Goal: Check status

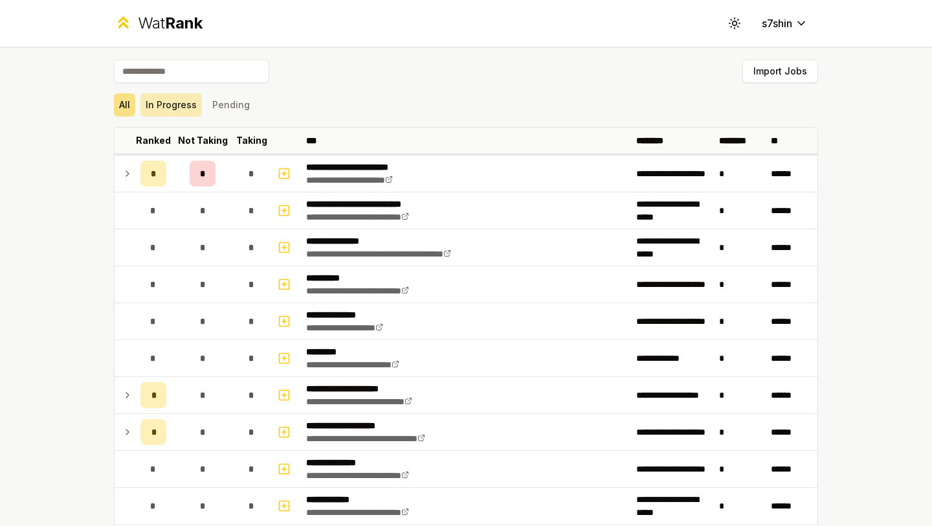
click at [178, 100] on button "In Progress" at bounding box center [170, 104] width 61 height 23
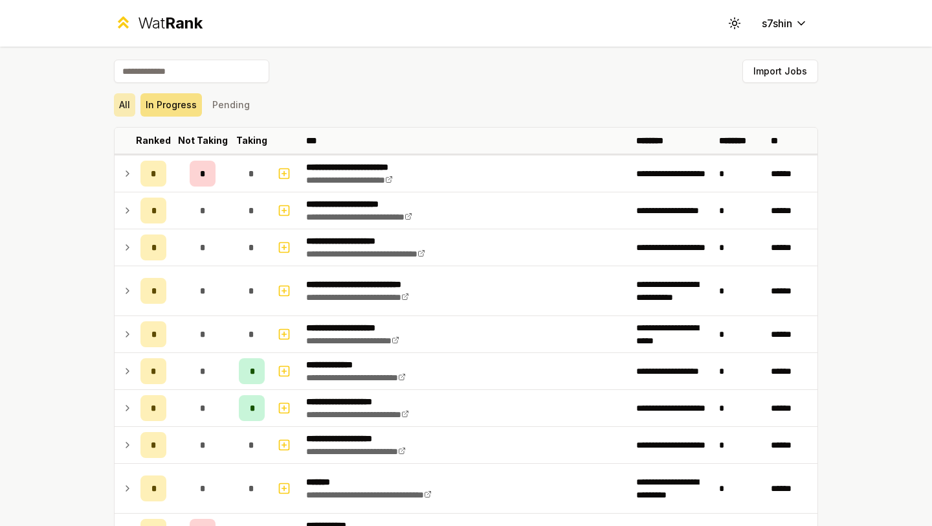
click at [129, 100] on button "All" at bounding box center [124, 104] width 21 height 23
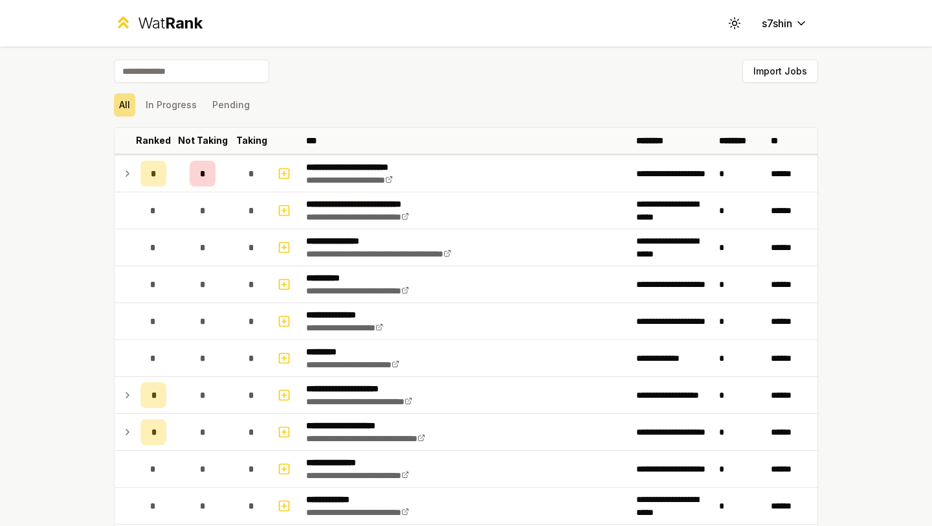
scroll to position [4, 0]
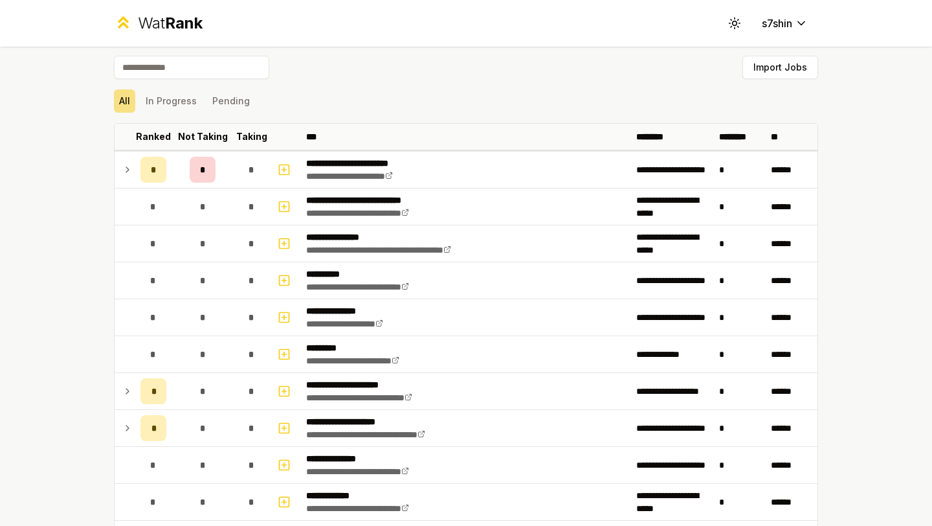
click at [168, 86] on div "All In Progress Pending" at bounding box center [466, 101] width 704 height 34
click at [166, 104] on button "In Progress" at bounding box center [170, 100] width 61 height 23
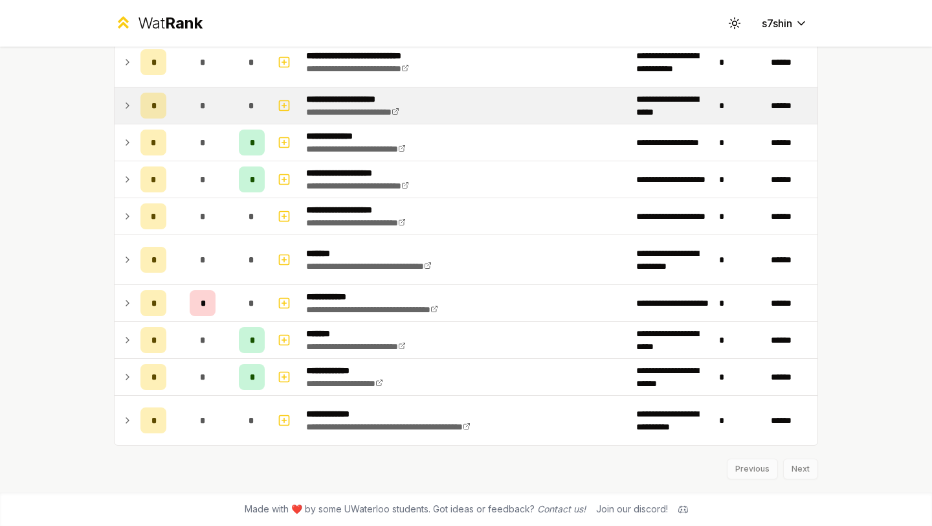
scroll to position [0, 0]
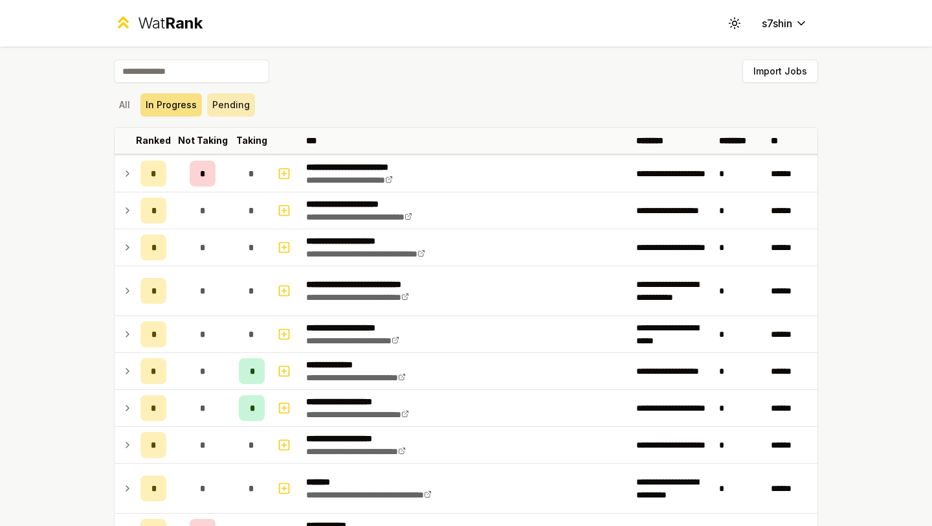
click at [214, 96] on button "Pending" at bounding box center [231, 104] width 48 height 23
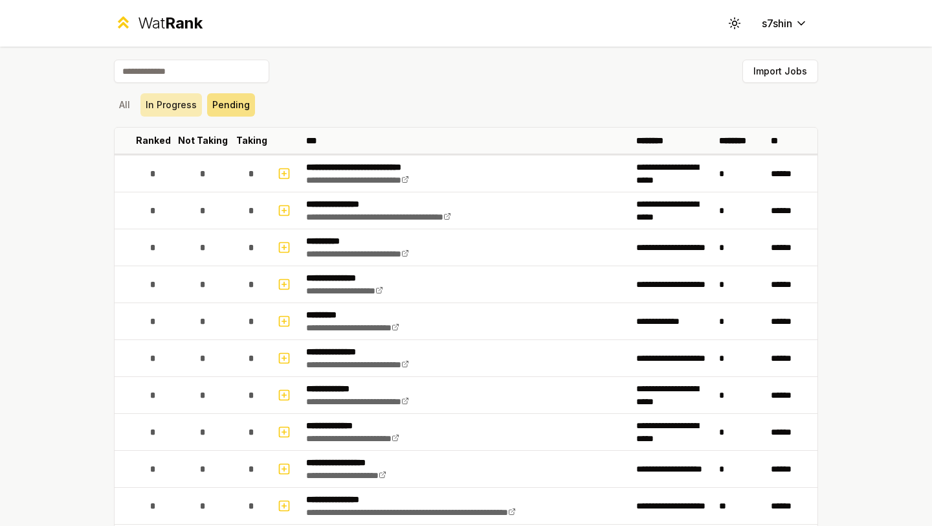
click at [174, 106] on button "In Progress" at bounding box center [170, 104] width 61 height 23
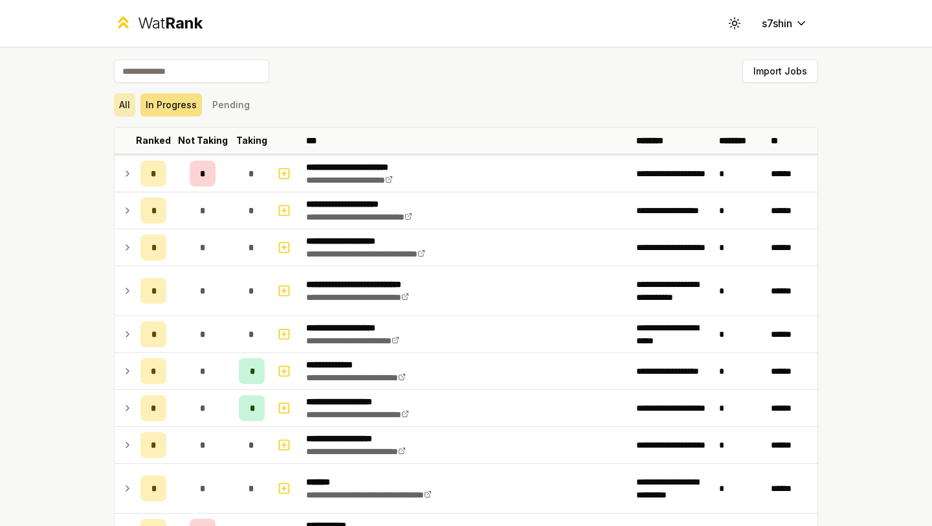
click at [120, 105] on button "All" at bounding box center [124, 104] width 21 height 23
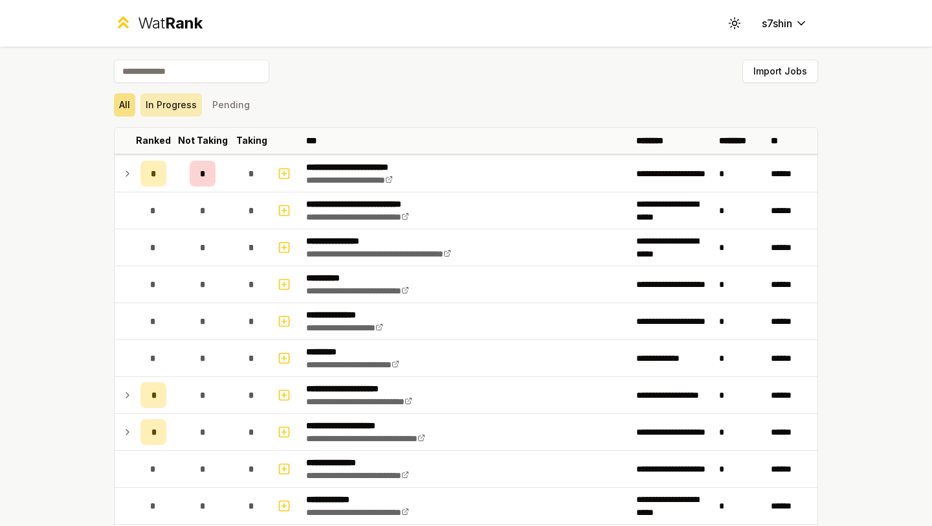
click at [151, 105] on button "In Progress" at bounding box center [170, 104] width 61 height 23
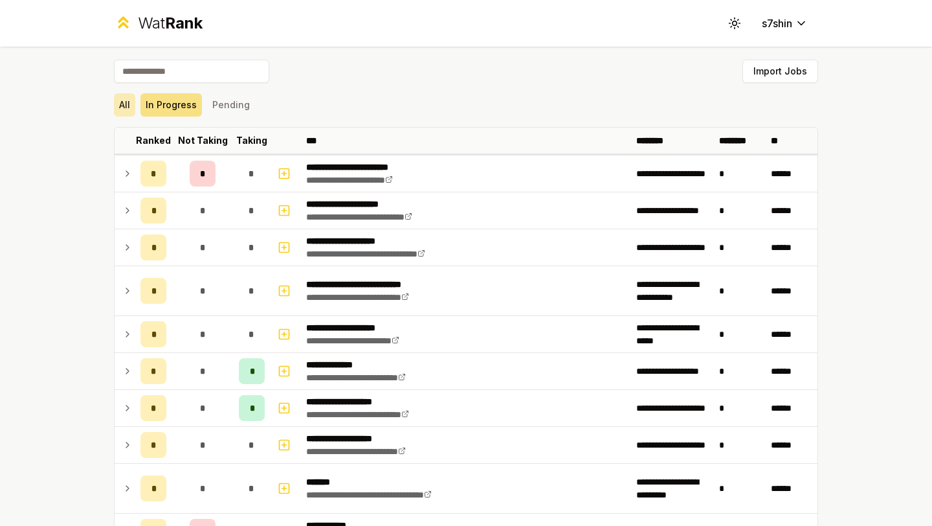
click at [123, 105] on button "All" at bounding box center [124, 104] width 21 height 23
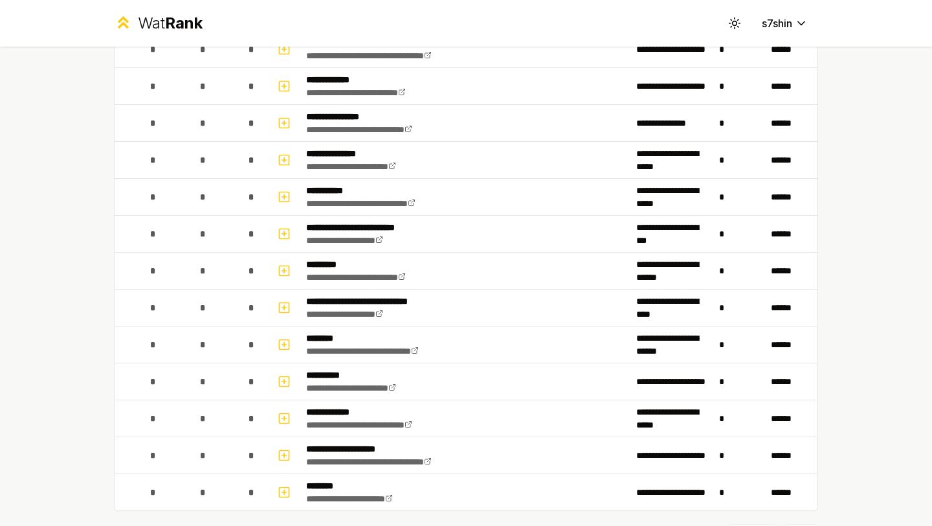
scroll to position [3093, 0]
